Goal: Transaction & Acquisition: Purchase product/service

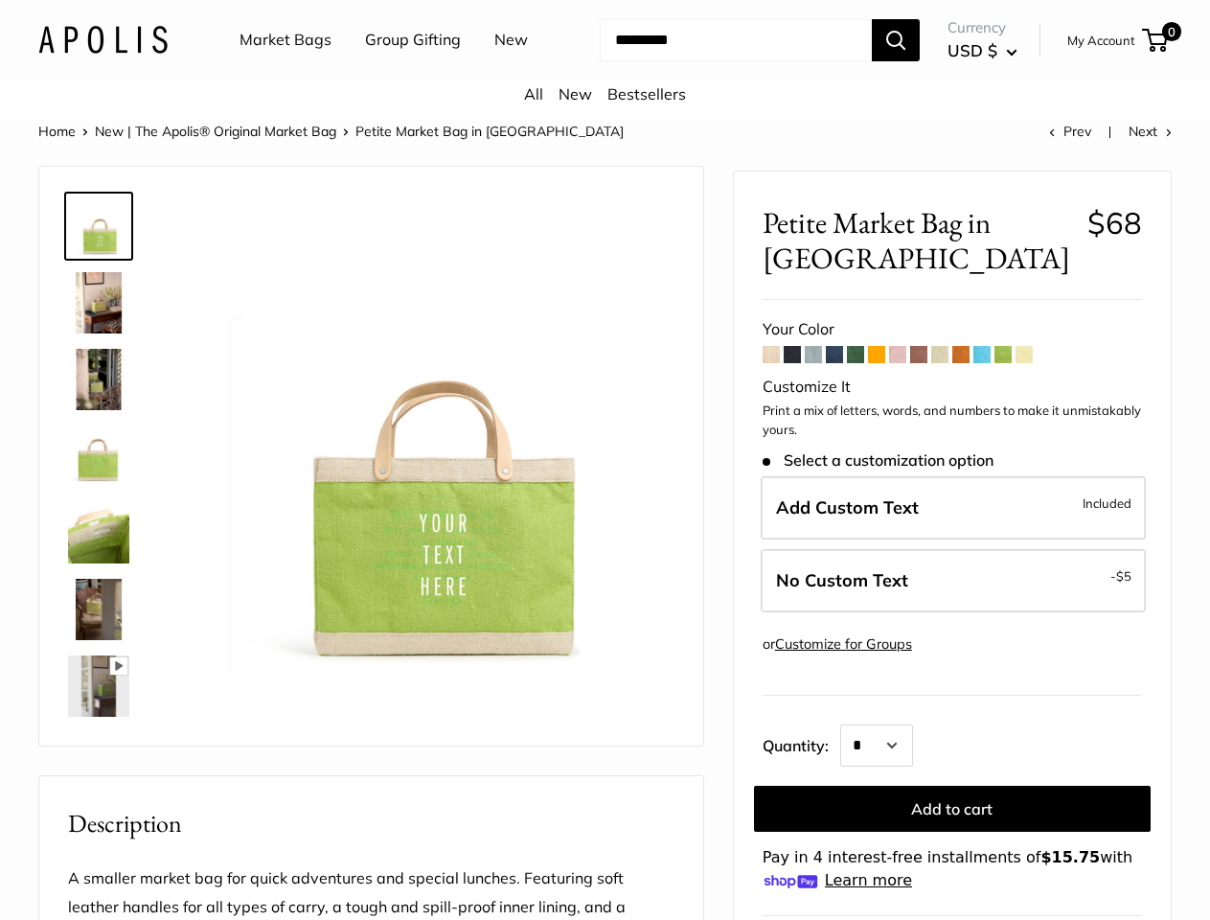
click at [605, 460] on img at bounding box center [434, 436] width 482 height 482
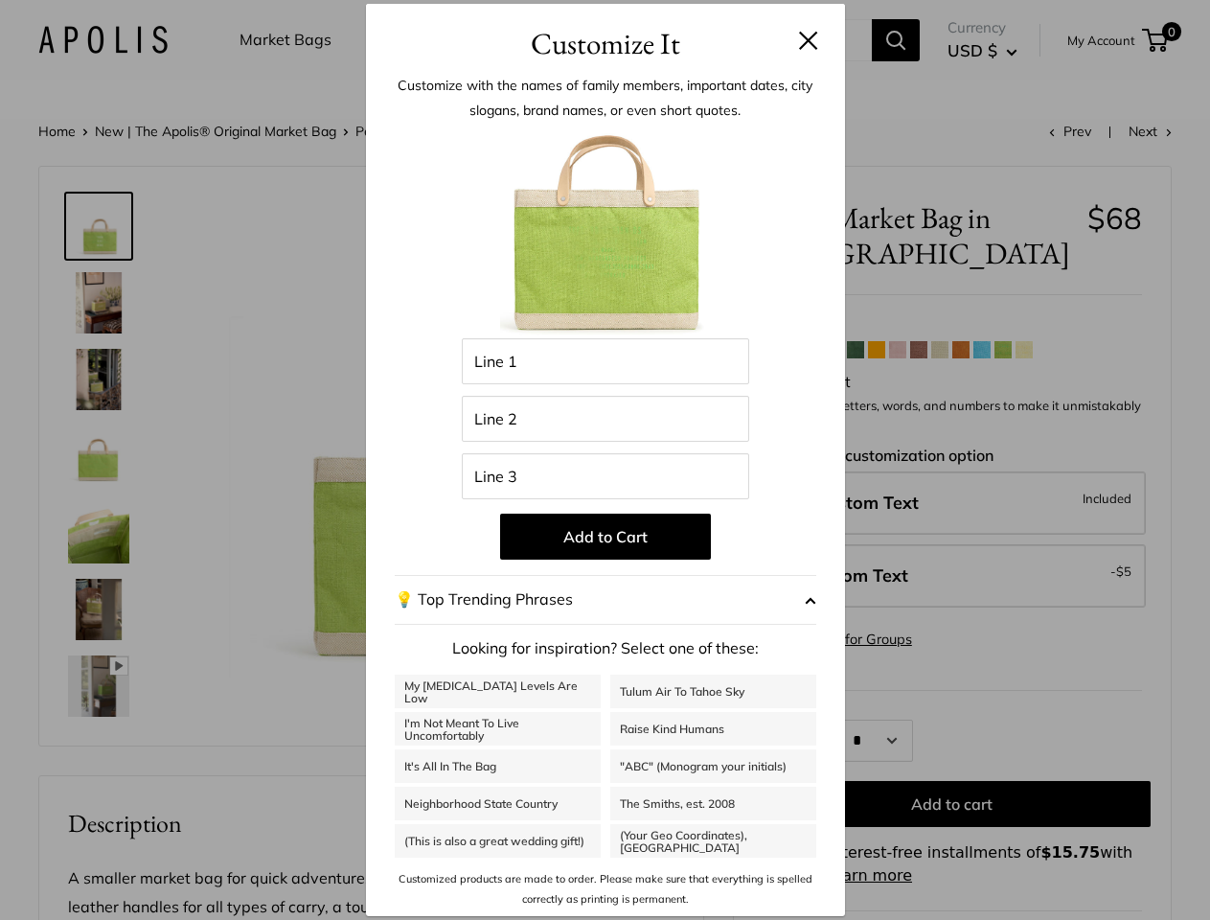
click at [605, 460] on img at bounding box center [434, 436] width 482 height 482
click at [605, 71] on div "Customize It Customize with the names of family members, important dates, city …" at bounding box center [605, 460] width 1210 height 920
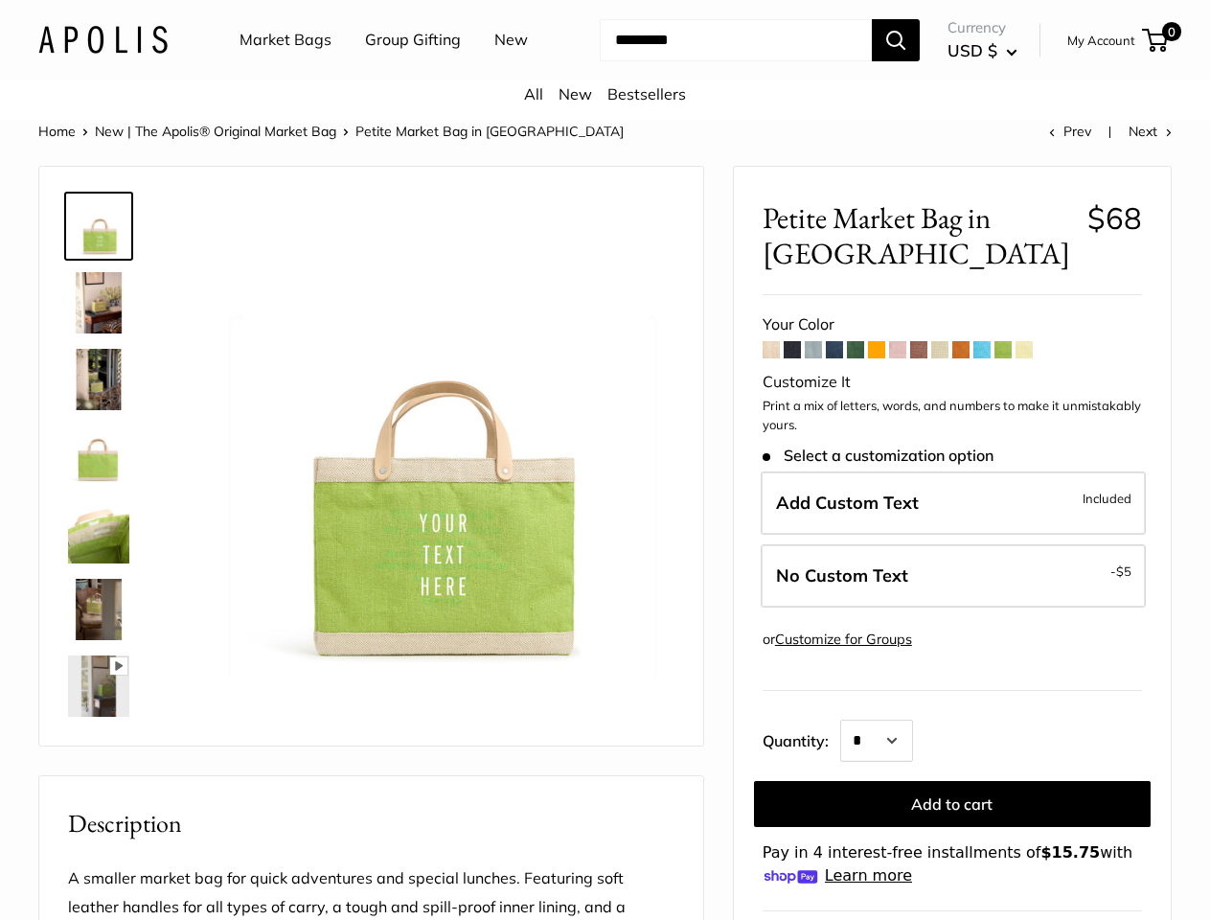
scroll to position [222, 0]
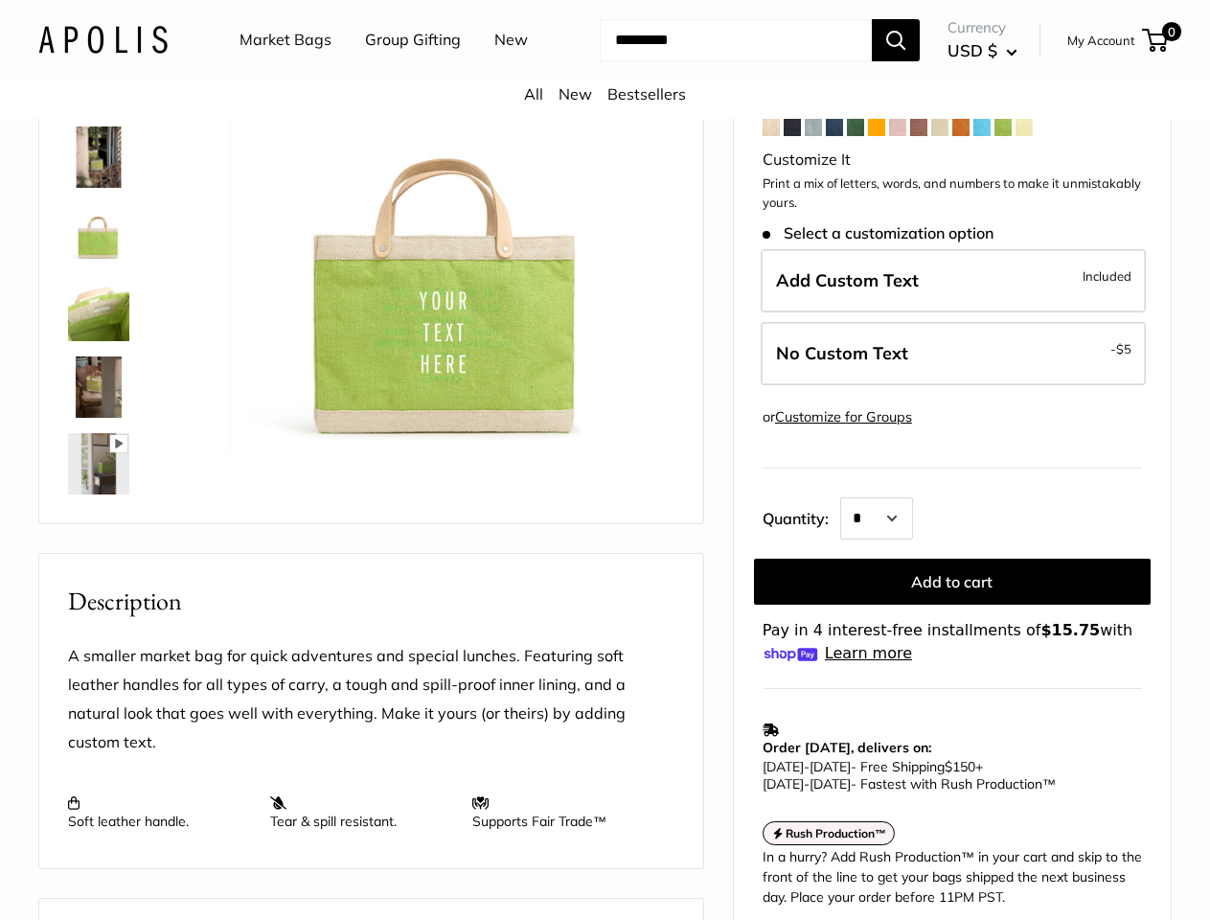
click at [396, 71] on ul "Market Bags Group Gifting New" at bounding box center [401, 40] width 322 height 61
click at [719, 61] on input "Search..." at bounding box center [736, 40] width 272 height 42
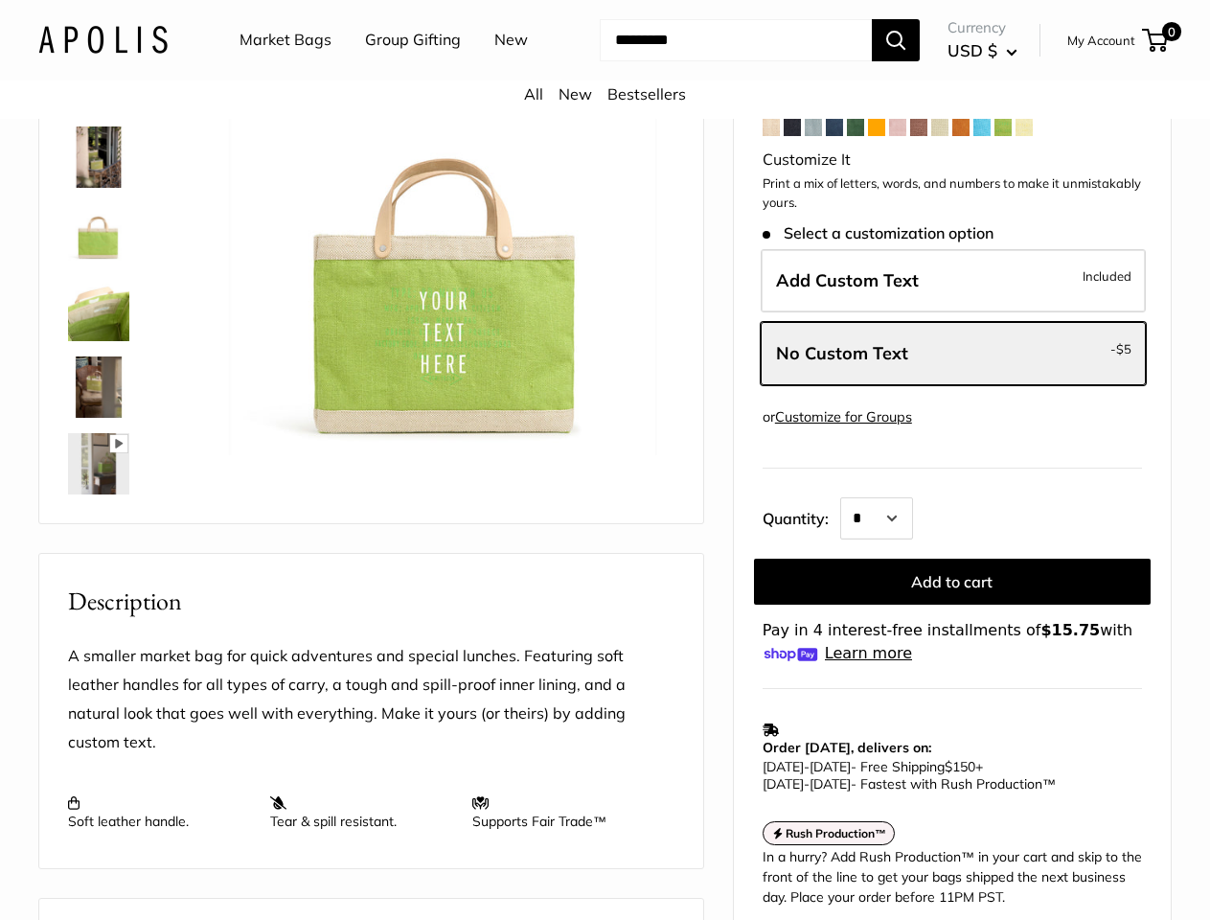
click at [605, 455] on div "Pause Play % buffered 00:00 Unmute Mute Exit fullscreen Enter fullscreen Play R…" at bounding box center [434, 214] width 482 height 482
click at [433, 455] on img at bounding box center [434, 214] width 482 height 482
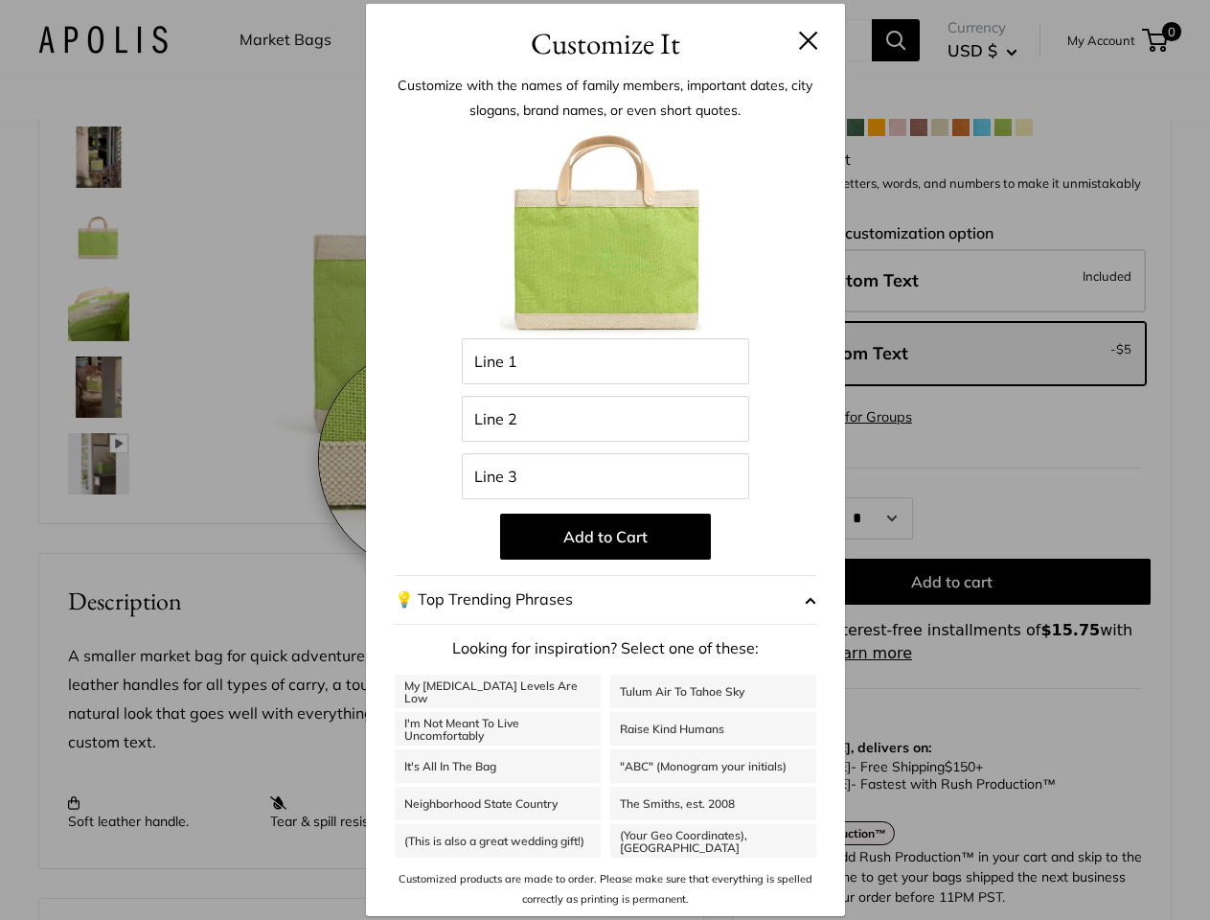
click at [433, 455] on img at bounding box center [434, 214] width 482 height 482
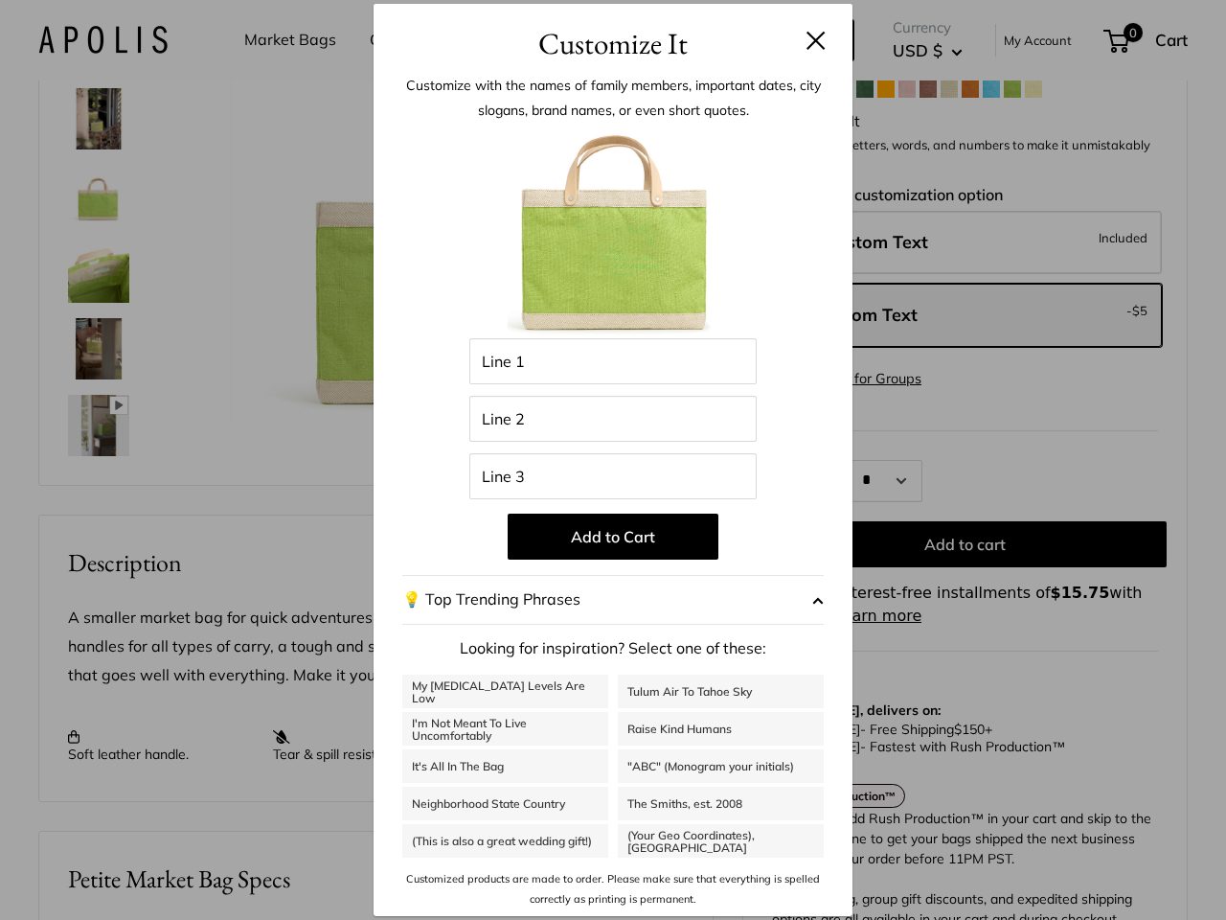
click at [1191, 459] on div "Customize It Customize with the names of family members, important dates, city …" at bounding box center [613, 460] width 1226 height 920
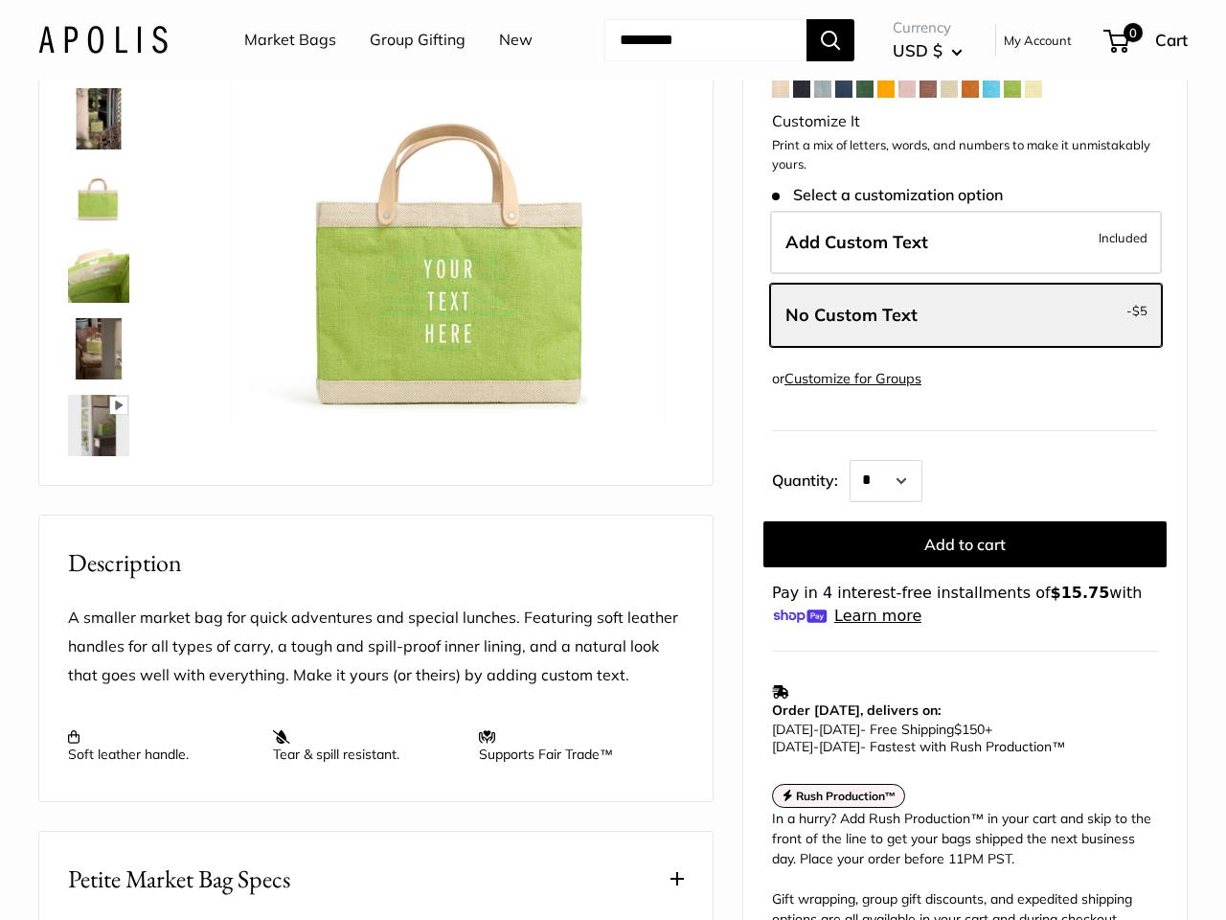
click at [953, 502] on div "* * * * * * * * * *** *** *** *** *** *** *** *** *** *** *** *** *** *** *** *…" at bounding box center [1004, 478] width 308 height 48
